Goal: Information Seeking & Learning: Check status

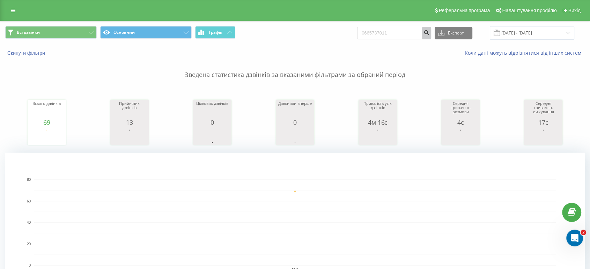
type input "0665737011"
click at [429, 33] on icon "submit" at bounding box center [426, 32] width 6 height 4
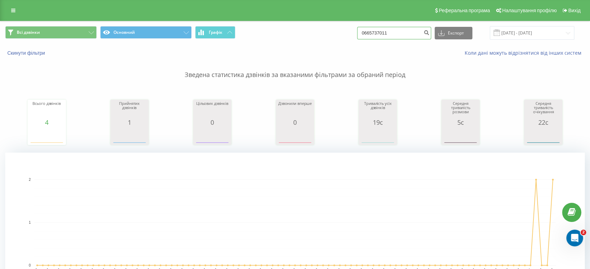
click at [388, 39] on input "0665737011" at bounding box center [394, 33] width 74 height 13
paste input "380638324731"
type input "380638324731"
click at [431, 34] on button "submit" at bounding box center [426, 33] width 9 height 13
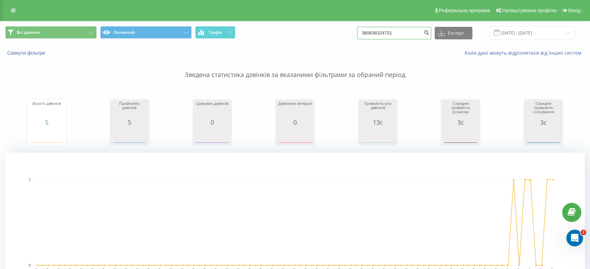
click at [395, 34] on input "380638324731" at bounding box center [394, 33] width 74 height 13
paste input
type input "380638324731"
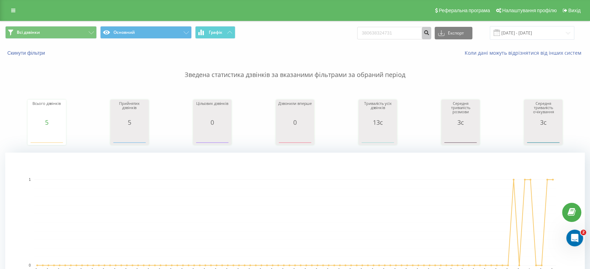
click at [429, 34] on icon "submit" at bounding box center [426, 32] width 6 height 4
click at [209, 32] on span "Графік" at bounding box center [216, 32] width 14 height 5
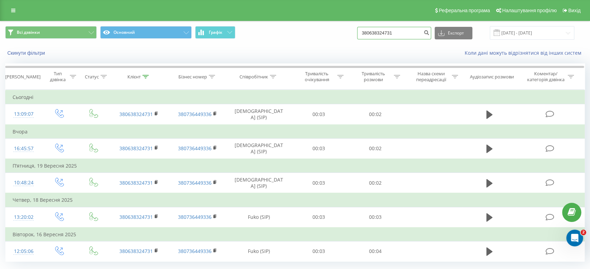
click at [385, 33] on input "380638324731" at bounding box center [394, 33] width 74 height 13
paste input "68454803"
type input "380668454803"
click at [429, 32] on button "submit" at bounding box center [426, 33] width 9 height 13
